Goal: Information Seeking & Learning: Understand process/instructions

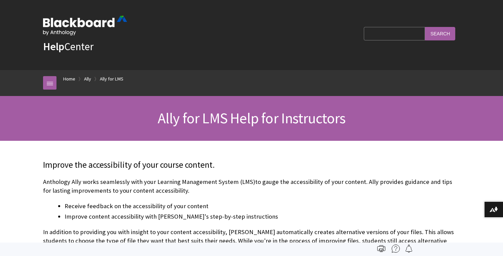
scroll to position [56, 0]
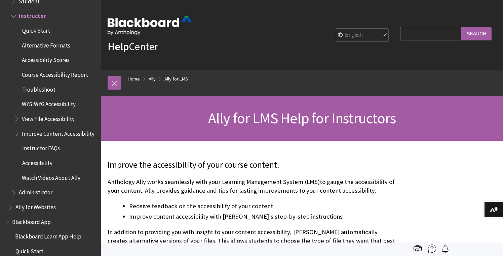
click at [48, 45] on span "Alternative Formats" at bounding box center [46, 44] width 48 height 9
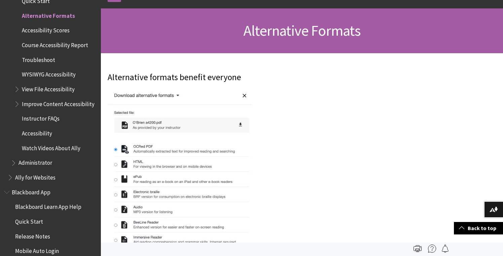
scroll to position [83, 0]
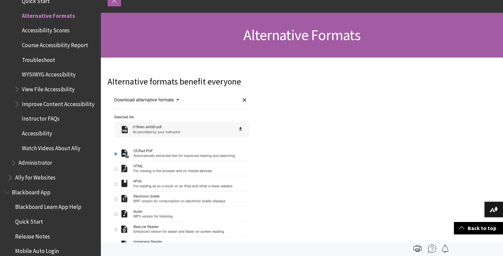
click at [168, 187] on img at bounding box center [180, 201] width 145 height 217
click at [168, 186] on img at bounding box center [180, 201] width 145 height 217
click at [124, 183] on img at bounding box center [180, 201] width 145 height 217
click at [116, 183] on img at bounding box center [180, 201] width 145 height 217
click at [114, 182] on img at bounding box center [180, 201] width 145 height 217
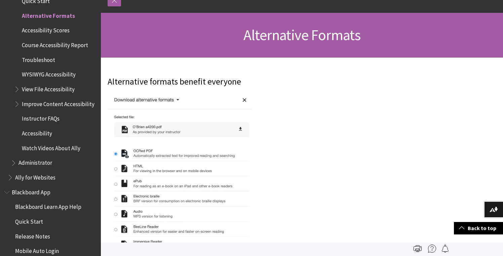
click at [116, 183] on img at bounding box center [180, 201] width 145 height 217
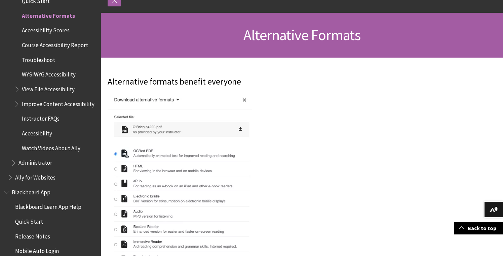
scroll to position [101, 0]
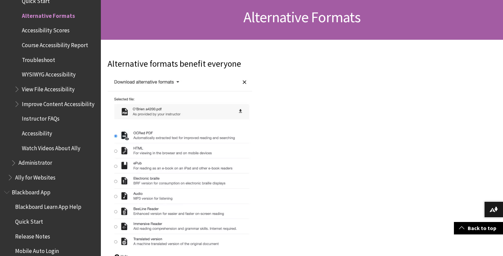
click at [115, 225] on img at bounding box center [180, 183] width 145 height 217
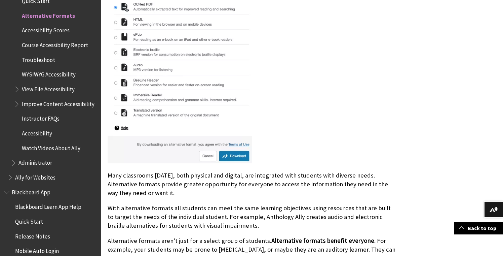
scroll to position [233, 0]
